Goal: Task Accomplishment & Management: Complete application form

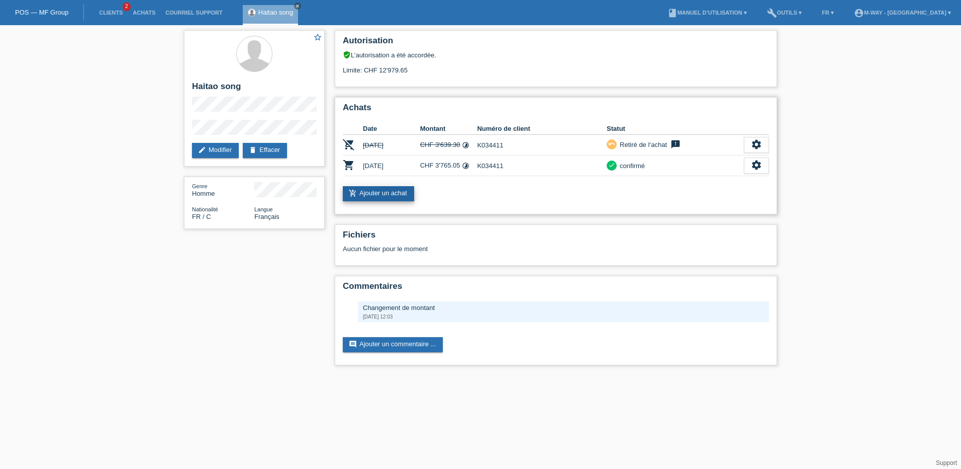
click at [389, 193] on link "add_shopping_cart Ajouter un achat" at bounding box center [378, 193] width 71 height 15
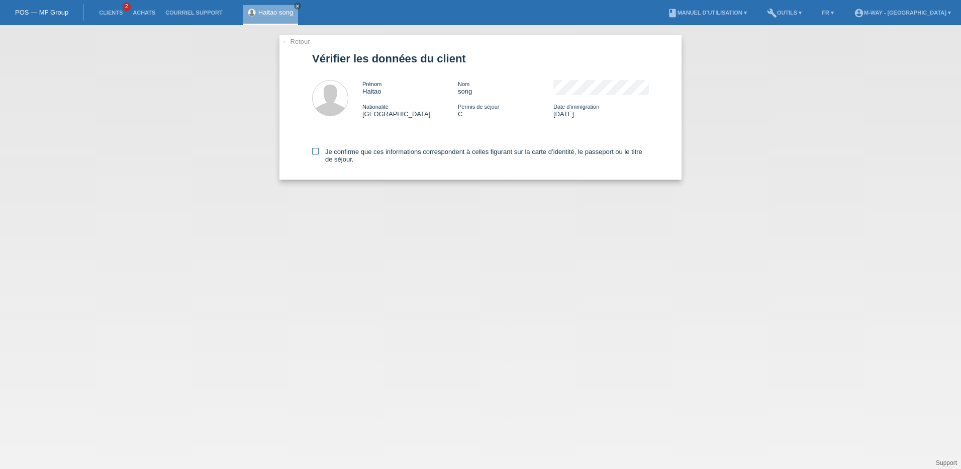
click at [316, 150] on icon at bounding box center [315, 151] width 7 height 7
click at [316, 150] on input "Je confirme que ces informations correspondent à celles figurant sur la carte d…" at bounding box center [315, 151] width 7 height 7
checkbox input "true"
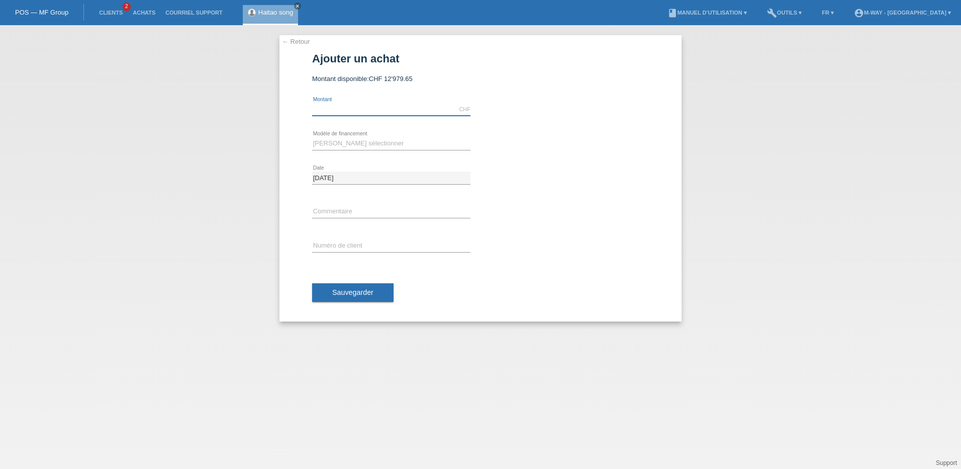
click at [347, 109] on input "text" at bounding box center [391, 109] width 158 height 13
type input "5869.10"
click at [332, 146] on select "Veuillez sélectionner Taux fixes Achat sur facture avec paiement partiel" at bounding box center [391, 143] width 158 height 12
select select "77"
click at [312, 137] on select "Veuillez sélectionner Taux fixes Achat sur facture avec paiement partiel" at bounding box center [391, 143] width 158 height 12
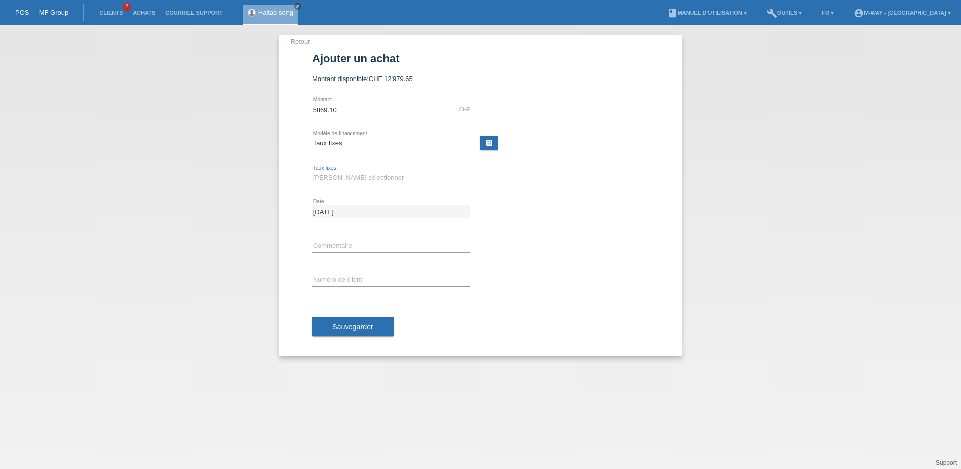
click at [334, 177] on select "Veuillez sélectionner 4 versements 5 versements 6 versements 7 versements 8 ver…" at bounding box center [391, 177] width 158 height 12
select select "202"
click at [312, 171] on select "Veuillez sélectionner 4 versements 5 versements 6 versements 7 versements 8 ver…" at bounding box center [391, 177] width 158 height 12
click at [336, 276] on input "text" at bounding box center [391, 279] width 158 height 13
type input "k034411"
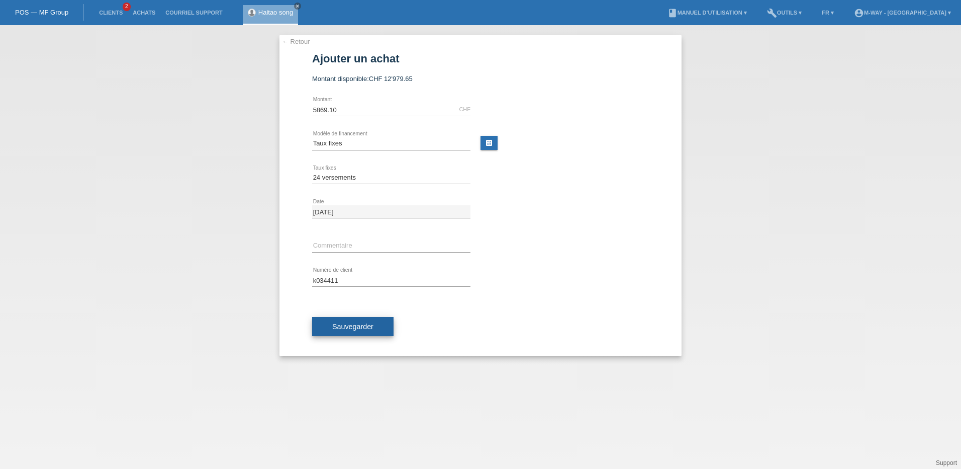
click at [340, 322] on span "Sauvegarder" at bounding box center [352, 326] width 41 height 8
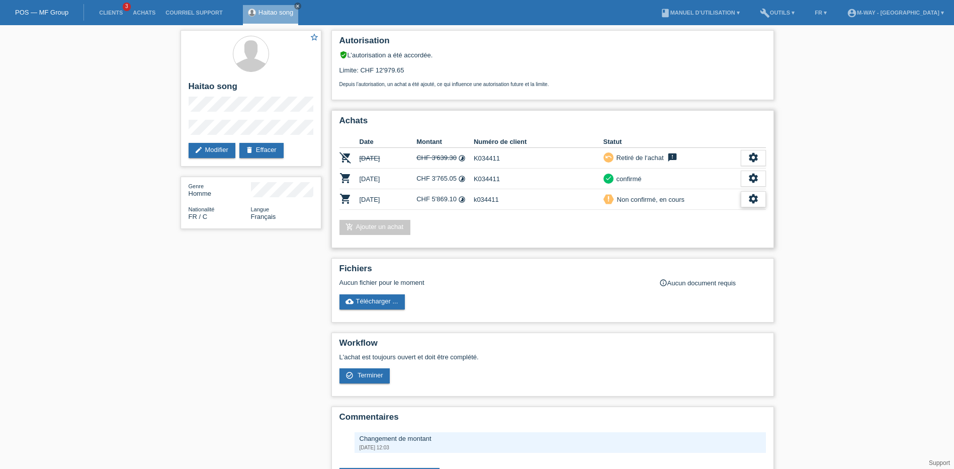
click at [752, 198] on icon "settings" at bounding box center [753, 198] width 11 height 11
click at [688, 243] on span "Terminer" at bounding box center [682, 245] width 29 height 12
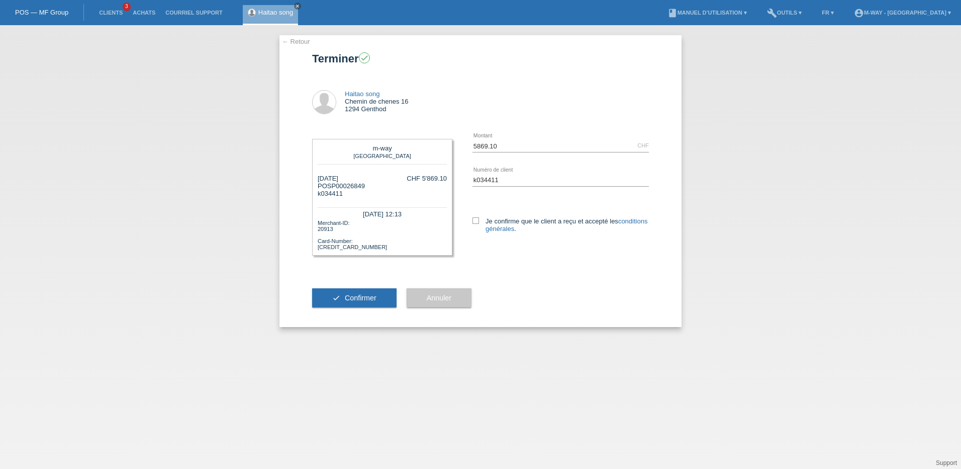
click at [476, 216] on div "Je confirme que le client a reçu et accepté les conditions générales ." at bounding box center [561, 223] width 176 height 52
click at [476, 220] on icon at bounding box center [476, 220] width 7 height 7
click at [476, 220] on input "Je confirme que le client a reçu et accepté les conditions générales ." at bounding box center [476, 220] width 7 height 7
checkbox input "true"
click at [375, 298] on span "Confirmer" at bounding box center [361, 298] width 32 height 8
